Goal: Information Seeking & Learning: Learn about a topic

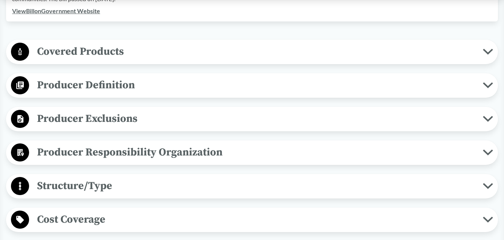
scroll to position [328, 0]
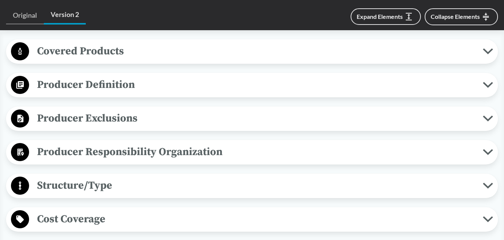
click at [105, 62] on div "Covered Products All Packaging Types Covered products includes single-use packa…" at bounding box center [252, 51] width 492 height 25
click at [105, 60] on button "Covered Products" at bounding box center [252, 51] width 487 height 19
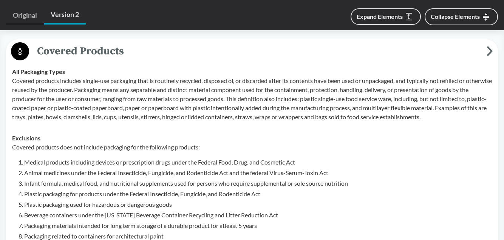
scroll to position [606, 0]
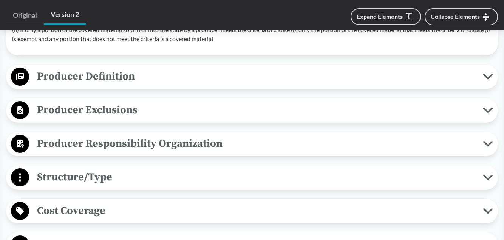
click at [94, 77] on span "Producer Definition" at bounding box center [256, 76] width 454 height 17
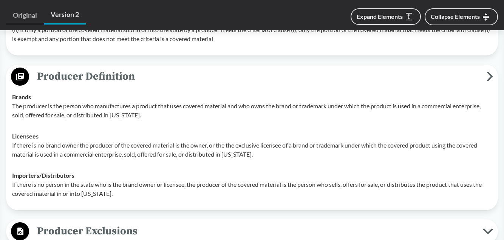
scroll to position [727, 0]
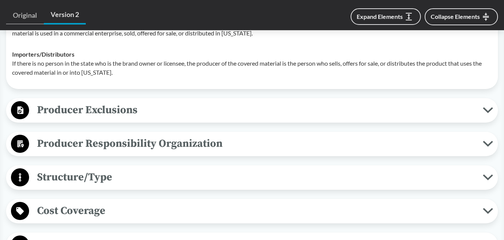
click at [97, 106] on span "Producer Exclusions" at bounding box center [256, 110] width 454 height 17
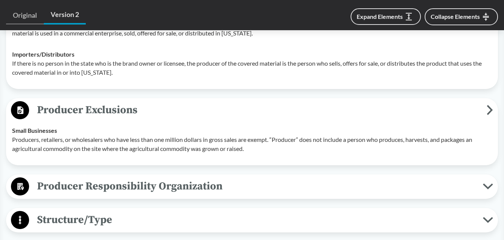
click at [161, 186] on span "Producer Responsibility Organization" at bounding box center [256, 186] width 454 height 17
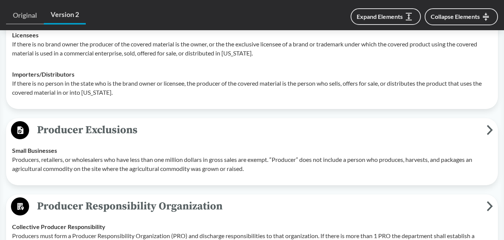
scroll to position [737, 0]
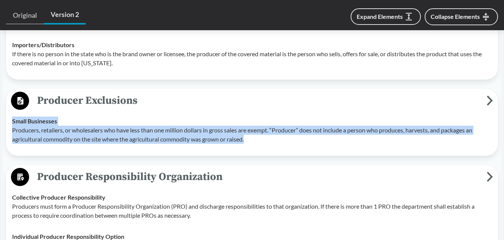
drag, startPoint x: 12, startPoint y: 122, endPoint x: 258, endPoint y: 141, distance: 245.9
click at [258, 141] on div "Small Businesses Producers, retailers, or wholesalers who have less than one mi…" at bounding box center [252, 130] width 480 height 27
copy div "Small Businesses Producers, retailers, or wholesalers who have less than one mi…"
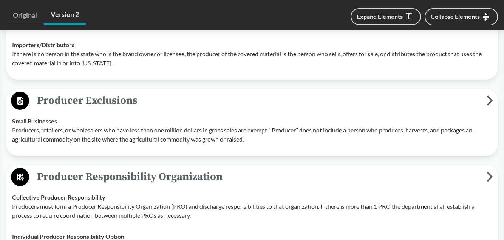
click at [234, 85] on div "Covered Products All Packaging Types Covered products includes single-use packa…" at bounding box center [252, 241] width 492 height 1221
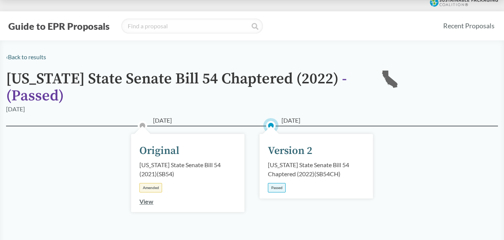
scroll to position [0, 0]
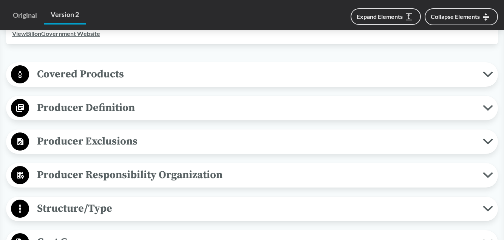
scroll to position [306, 0]
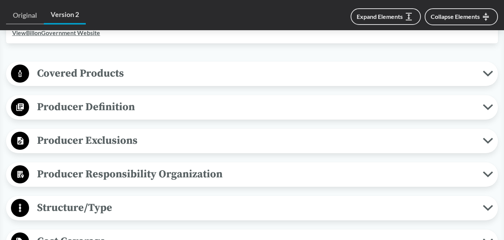
click at [239, 140] on span "Producer Exclusions" at bounding box center [256, 140] width 454 height 17
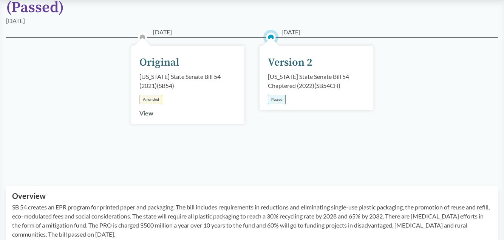
scroll to position [145, 0]
